Goal: Task Accomplishment & Management: Manage account settings

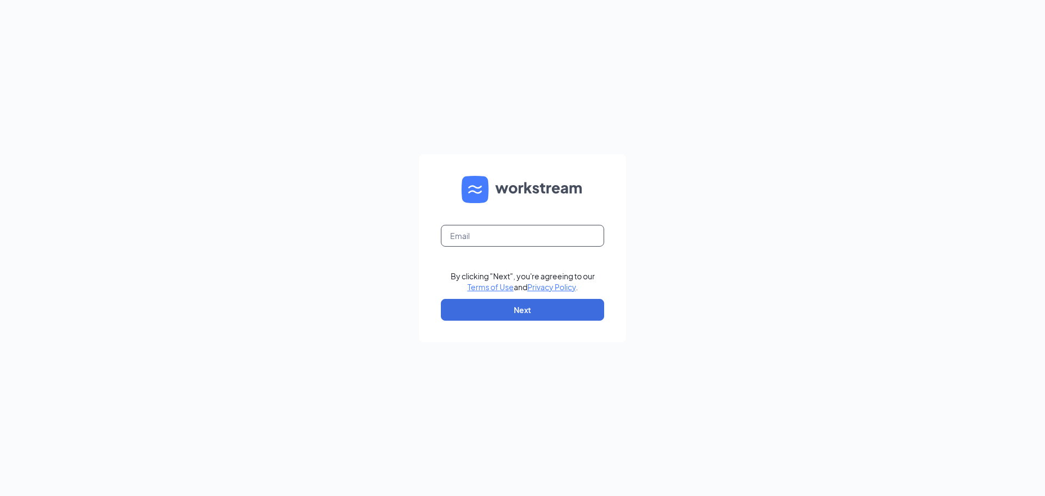
click at [485, 238] on input "text" at bounding box center [522, 236] width 163 height 22
type input "davis.nguyen@kobesteakhouseusa.com"
click at [534, 313] on button "Next" at bounding box center [522, 310] width 163 height 22
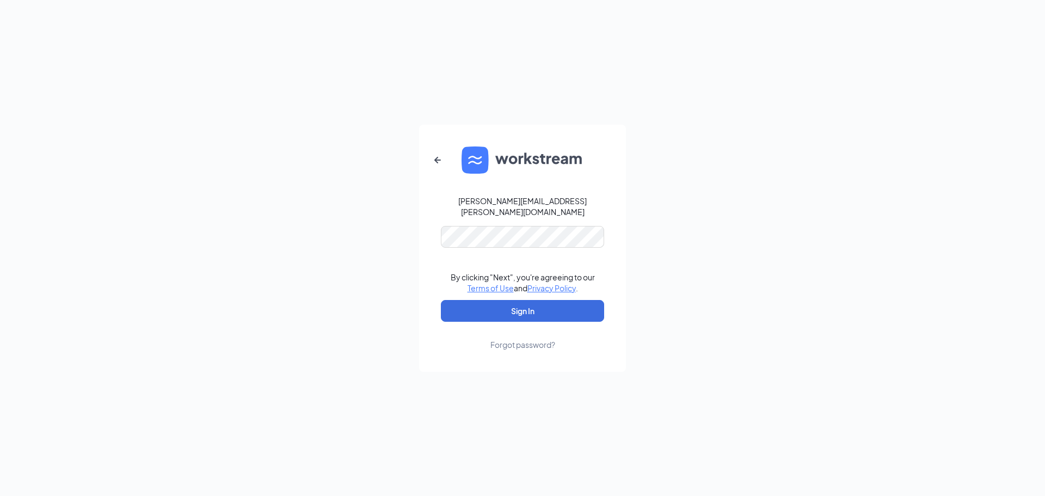
click at [499, 244] on form "davis.nguyen@kobesteakhouseusa.com By clicking "Next", you're agreeing to our T…" at bounding box center [522, 248] width 207 height 247
click at [517, 305] on button "Sign In" at bounding box center [522, 311] width 163 height 22
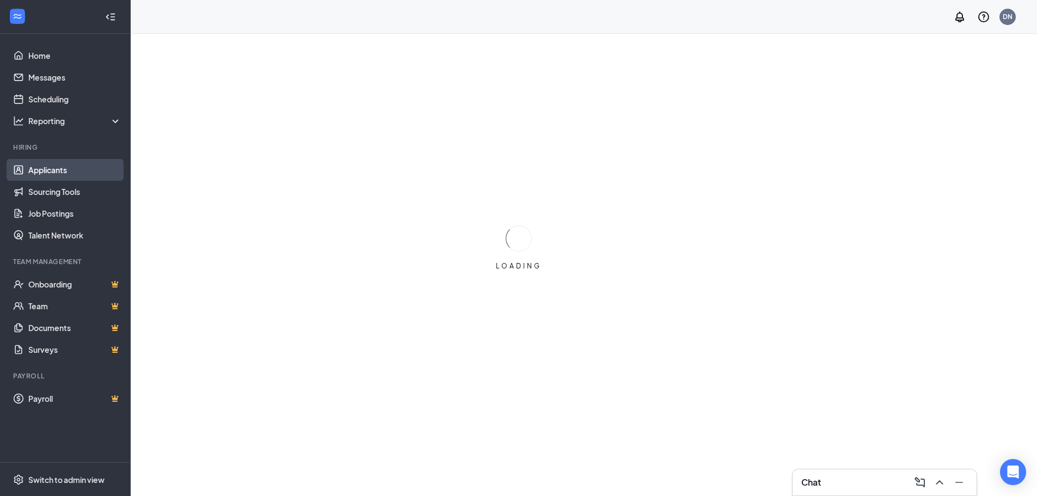
click at [65, 172] on link "Applicants" at bounding box center [74, 170] width 93 height 22
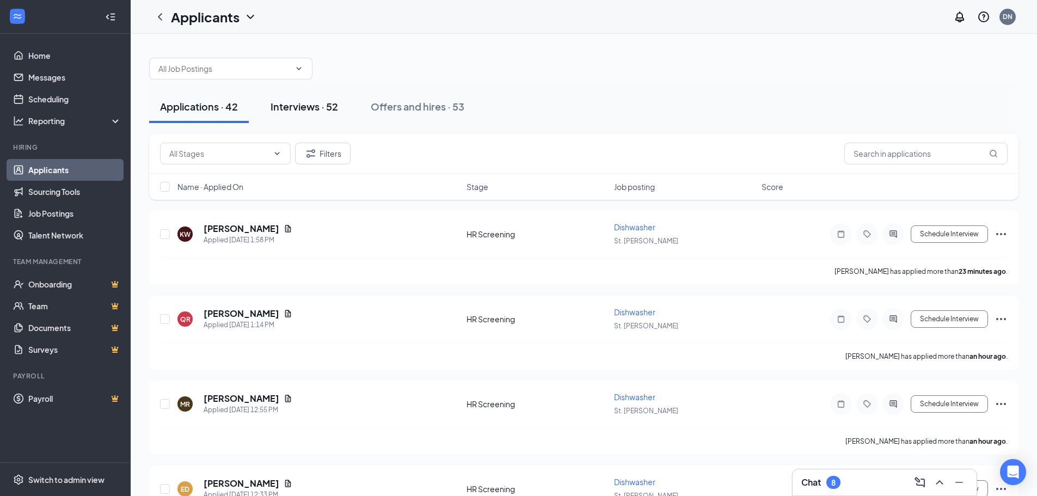
click at [286, 108] on div "Interviews · 52" at bounding box center [303, 107] width 67 height 14
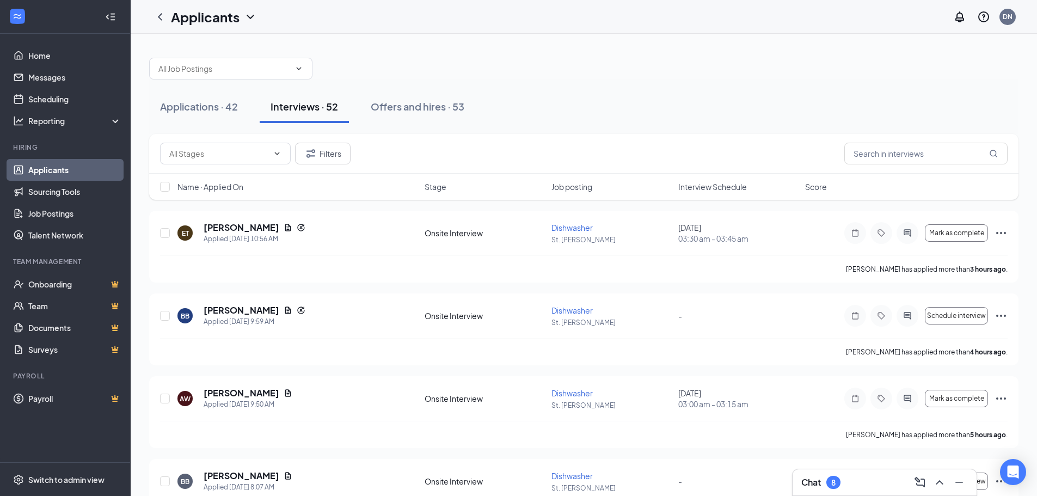
click at [712, 186] on span "Interview Schedule" at bounding box center [712, 186] width 69 height 11
click at [716, 187] on span "Interview Schedule" at bounding box center [712, 186] width 69 height 11
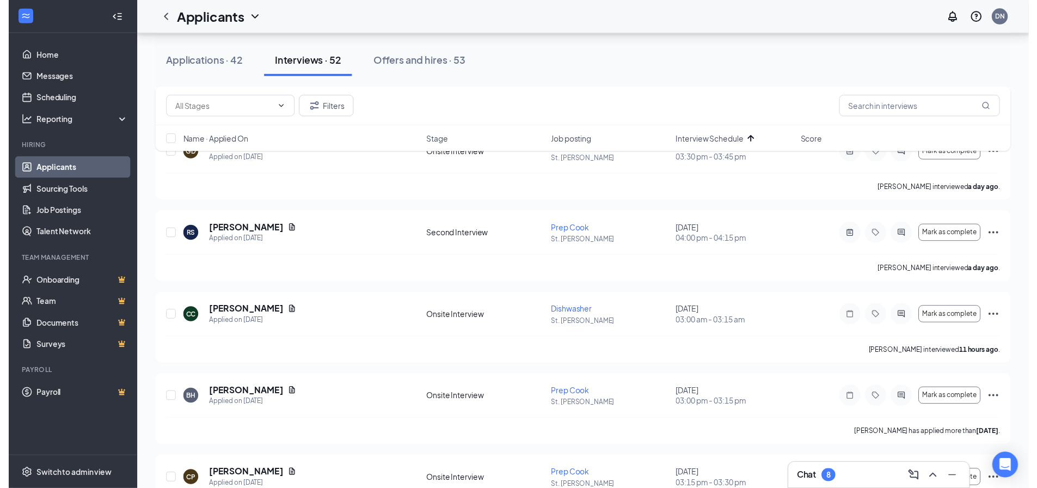
scroll to position [272, 0]
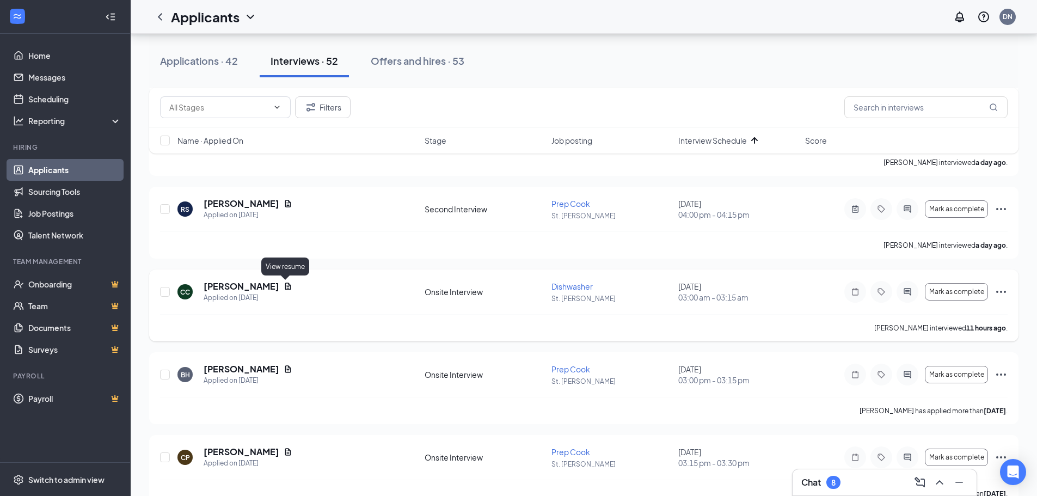
click at [287, 285] on icon "Document" at bounding box center [288, 286] width 9 height 9
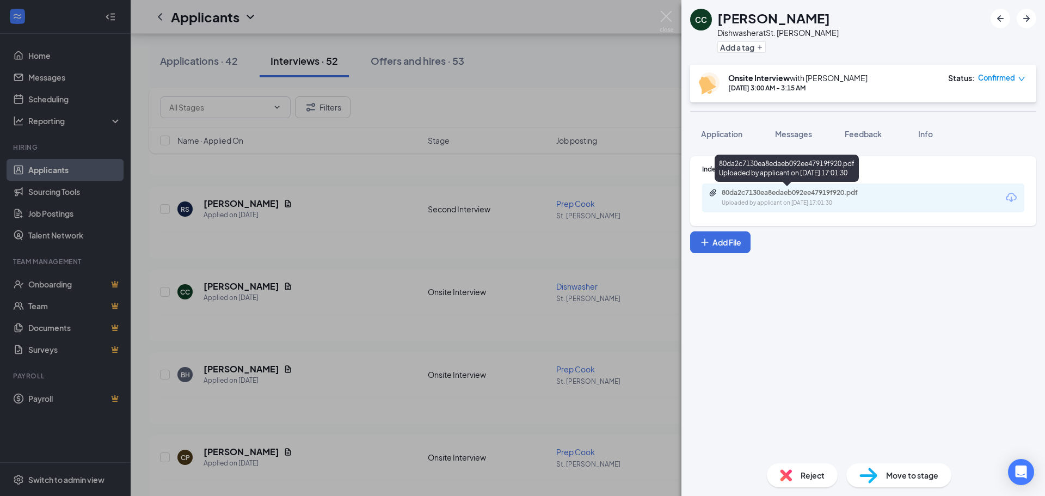
click at [803, 193] on div "80da2c7130ea8edaeb092ee47919f920.pdf" at bounding box center [798, 192] width 152 height 9
click at [352, 315] on div "CC [PERSON_NAME] Dishwasher at [GEOGRAPHIC_DATA][PERSON_NAME] Add a tag Onsite …" at bounding box center [522, 248] width 1045 height 496
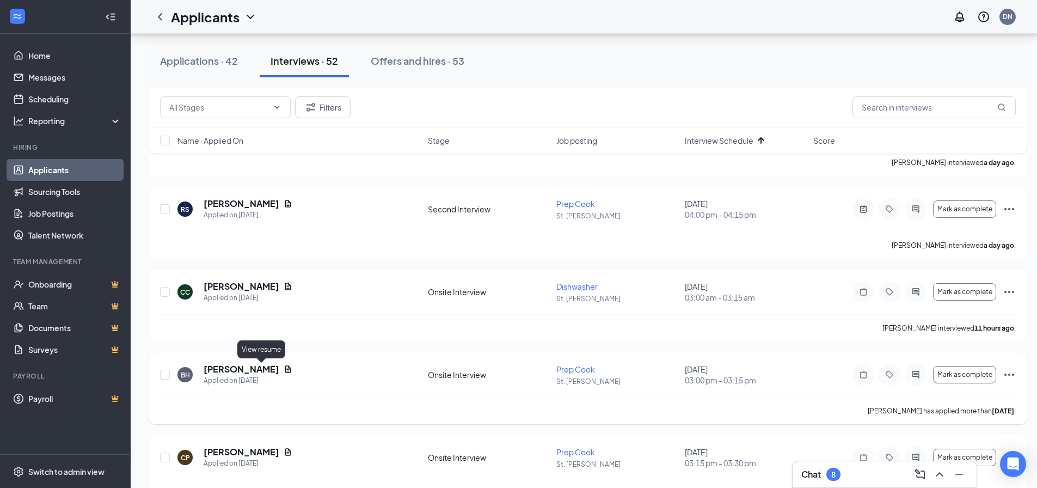
click at [284, 367] on icon "Document" at bounding box center [288, 369] width 9 height 9
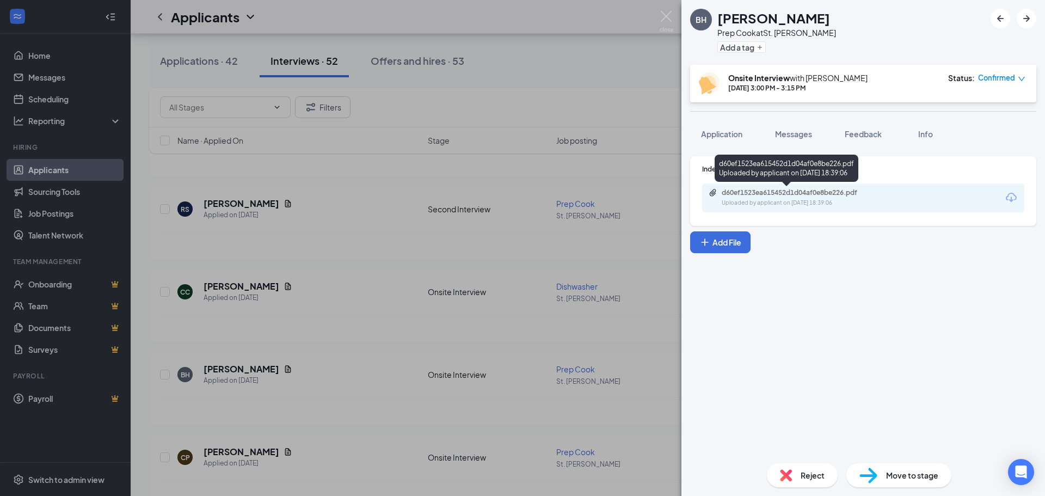
click at [804, 198] on div "d60ef1523ea615452d1d04af0e8be226.pdf Uploaded by applicant on [DATE] 18:39:06" at bounding box center [797, 197] width 176 height 19
click at [349, 360] on div "BH [PERSON_NAME] Prep Cook at [GEOGRAPHIC_DATA][PERSON_NAME] Add a tag Onsite I…" at bounding box center [522, 248] width 1045 height 496
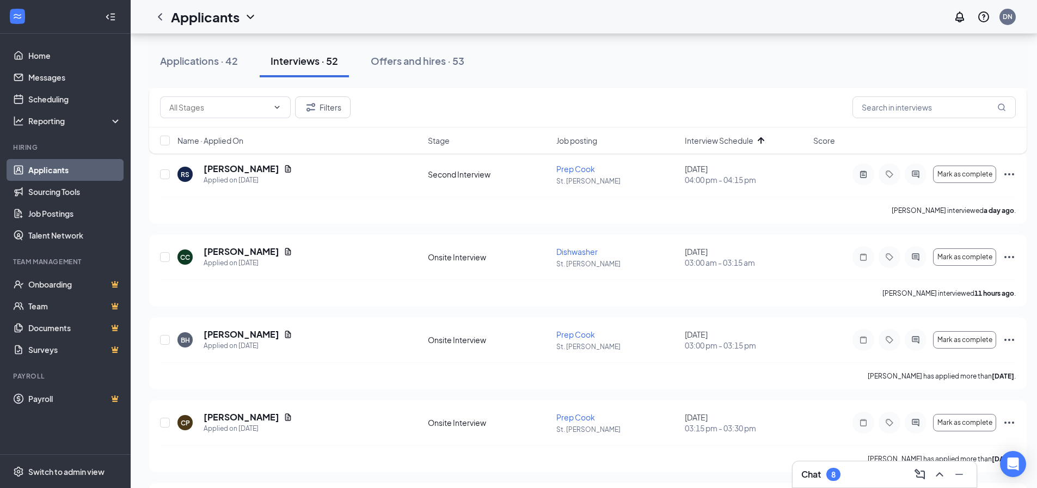
scroll to position [381, 0]
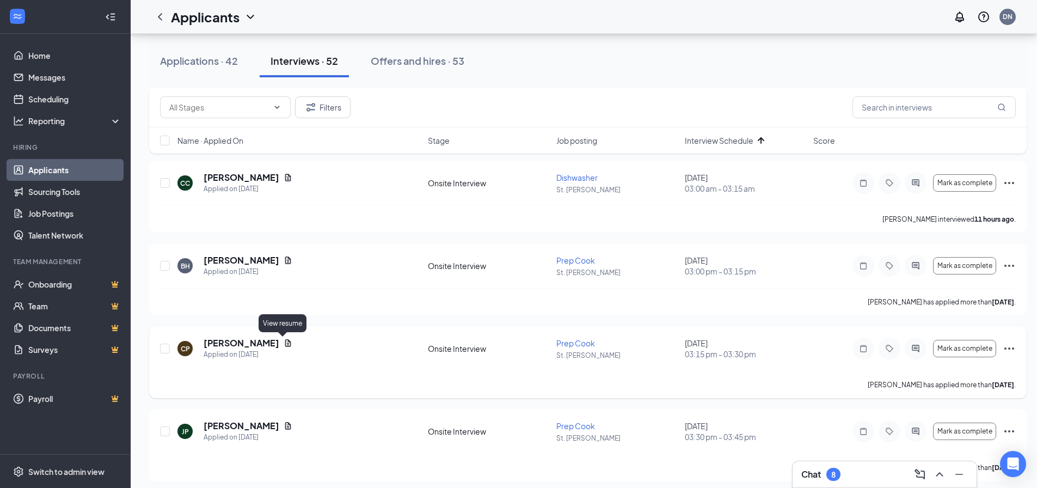
click at [284, 342] on icon "Document" at bounding box center [288, 343] width 9 height 9
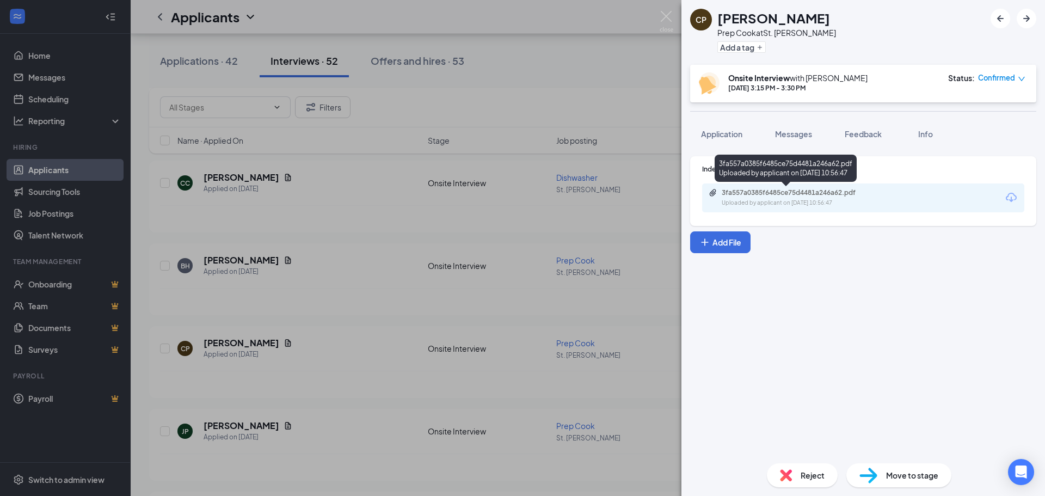
click at [786, 191] on div "3fa557a0385f6485ce75d4481a246a62.pdf" at bounding box center [798, 192] width 152 height 9
click at [322, 418] on div "CP [PERSON_NAME] Prep Cook at [GEOGRAPHIC_DATA][PERSON_NAME] Add a tag Onsite I…" at bounding box center [522, 248] width 1045 height 496
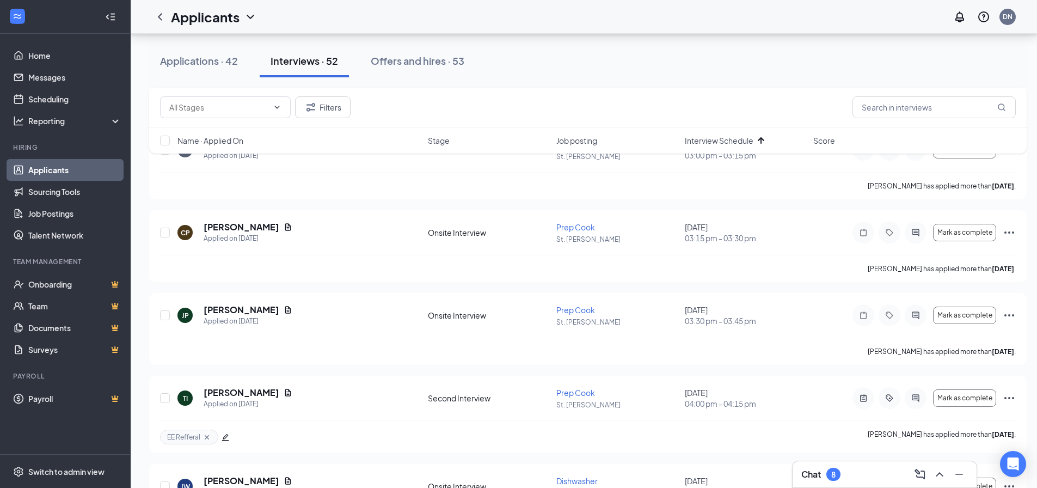
scroll to position [544, 0]
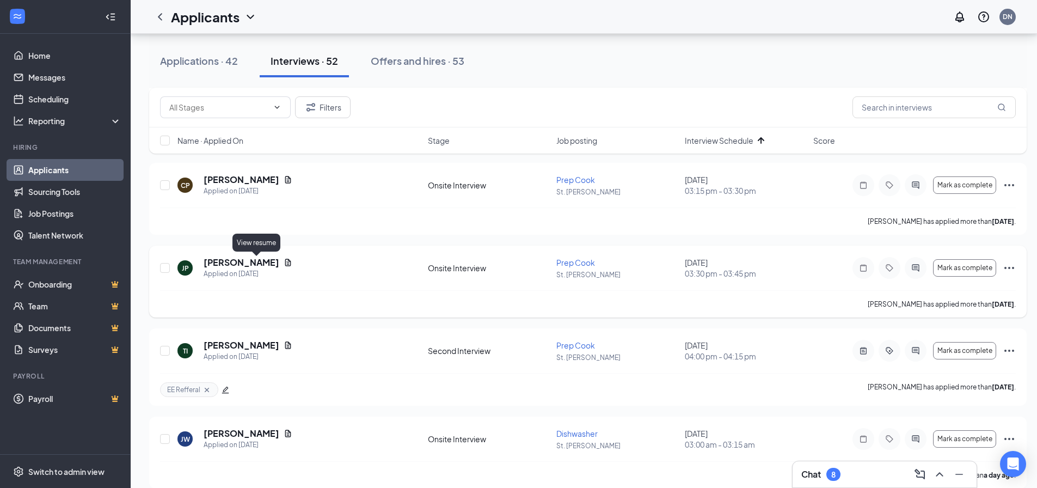
click at [285, 263] on icon "Document" at bounding box center [288, 262] width 6 height 7
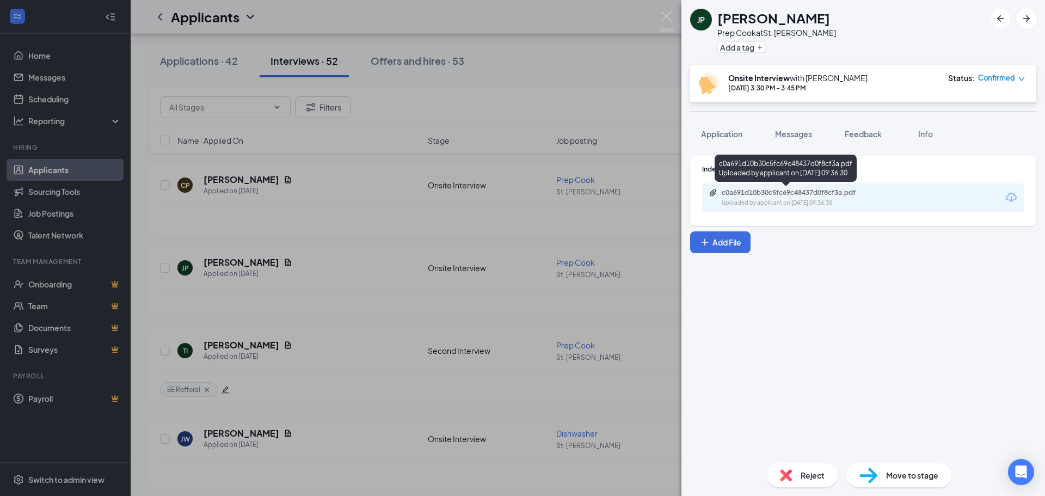
click at [741, 193] on div "c0a691d10b30c5fc69c48437d0f8cf3a.pdf" at bounding box center [798, 192] width 152 height 9
click at [356, 395] on div "JP [PERSON_NAME] Prep Cook at [GEOGRAPHIC_DATA][PERSON_NAME] Add a tag Onsite I…" at bounding box center [522, 248] width 1045 height 496
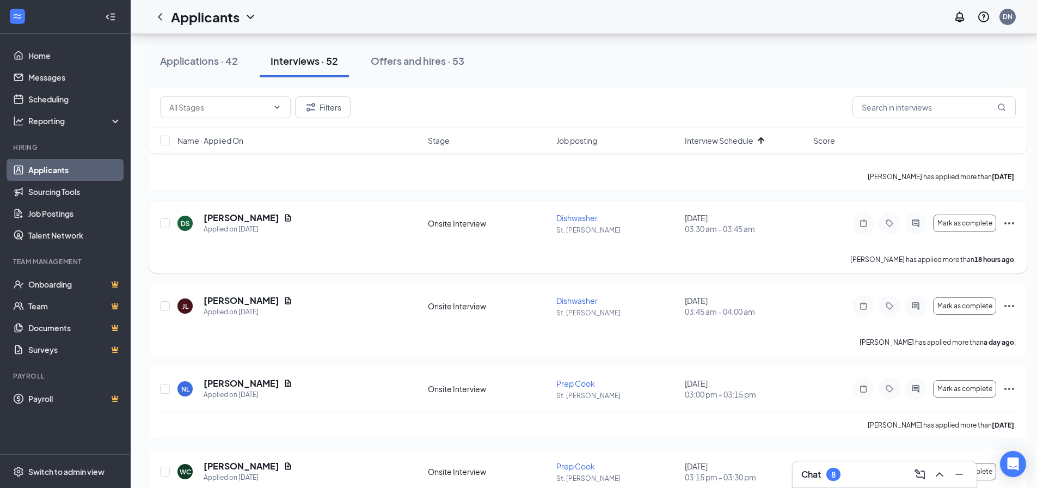
scroll to position [980, 0]
